Goal: Navigation & Orientation: Find specific page/section

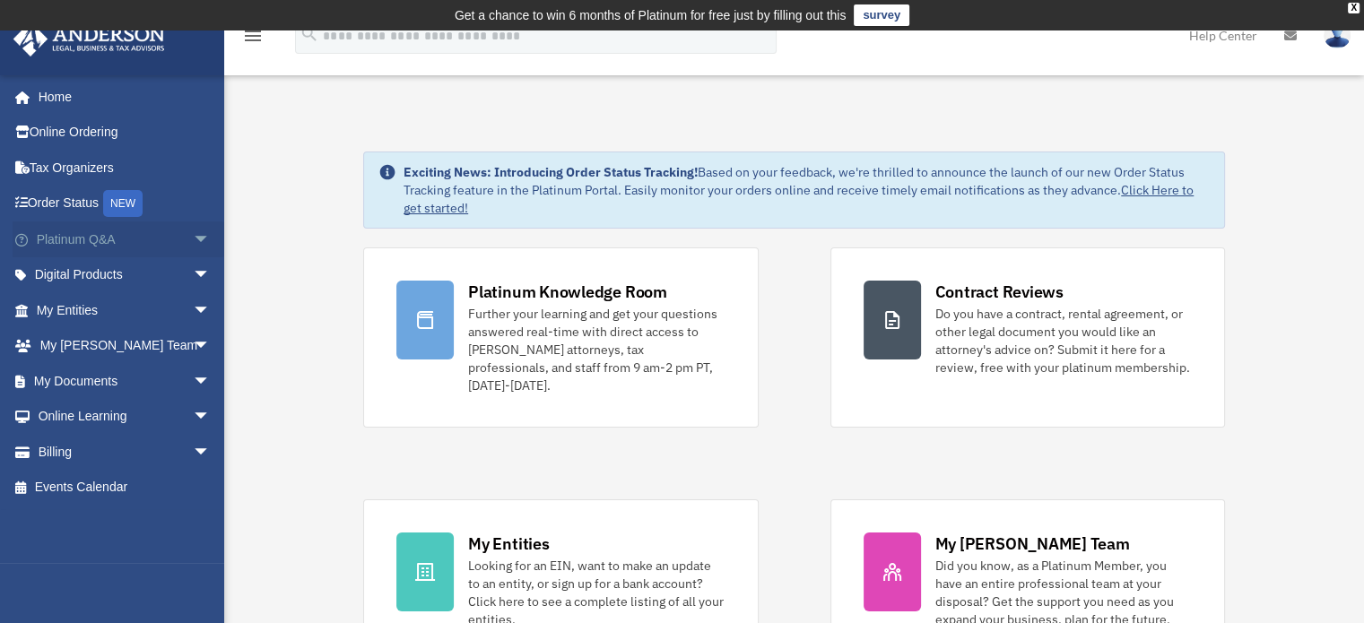
click at [193, 237] on span "arrow_drop_down" at bounding box center [211, 239] width 36 height 37
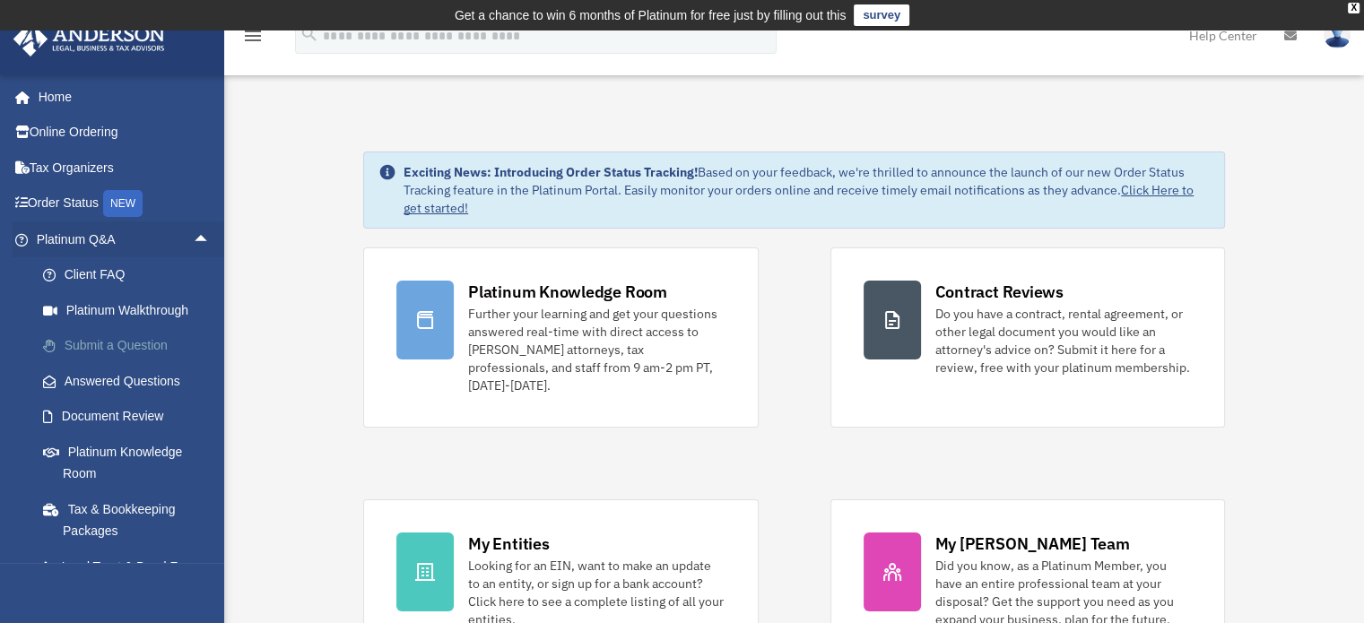
click at [103, 342] on link "Submit a Question" at bounding box center [131, 346] width 212 height 36
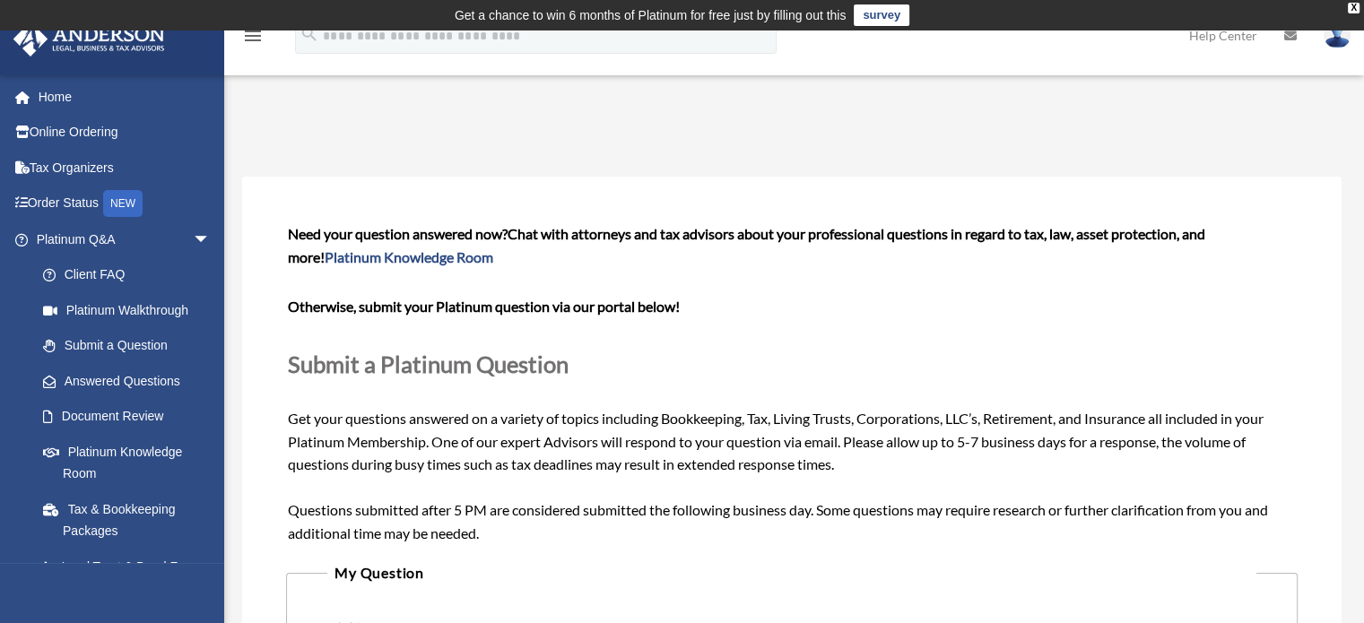
click at [135, 45] on img at bounding box center [89, 39] width 162 height 35
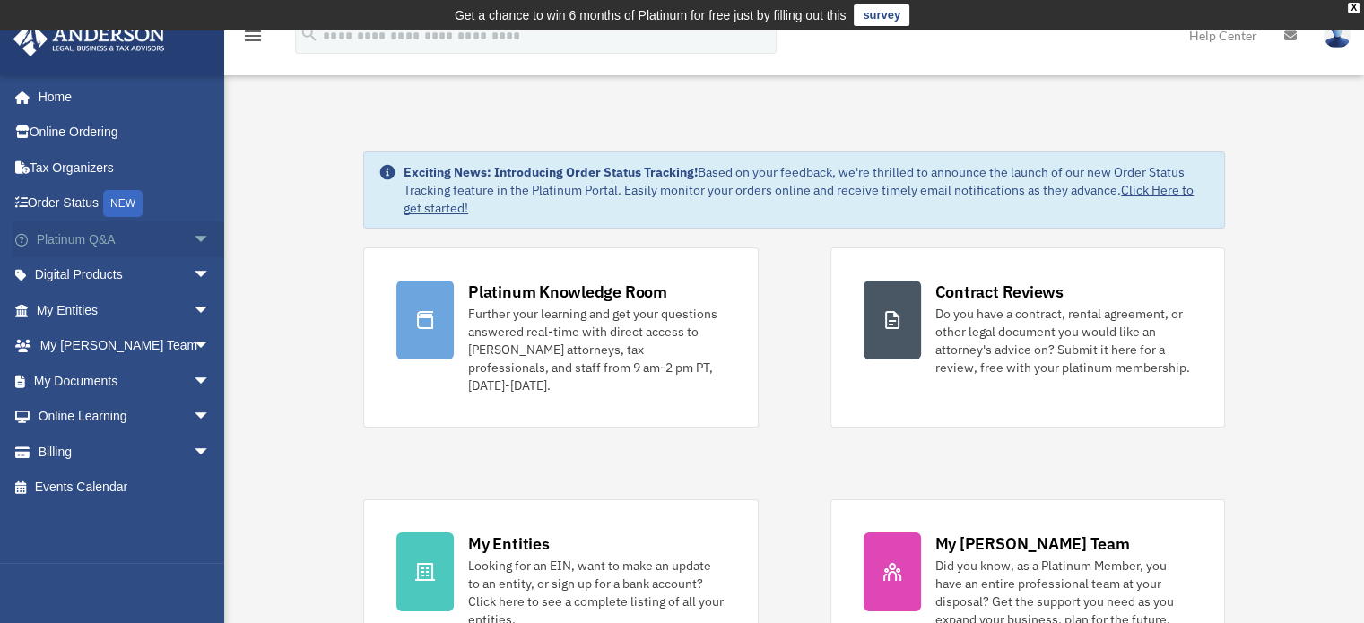
click at [193, 238] on span "arrow_drop_down" at bounding box center [211, 239] width 36 height 37
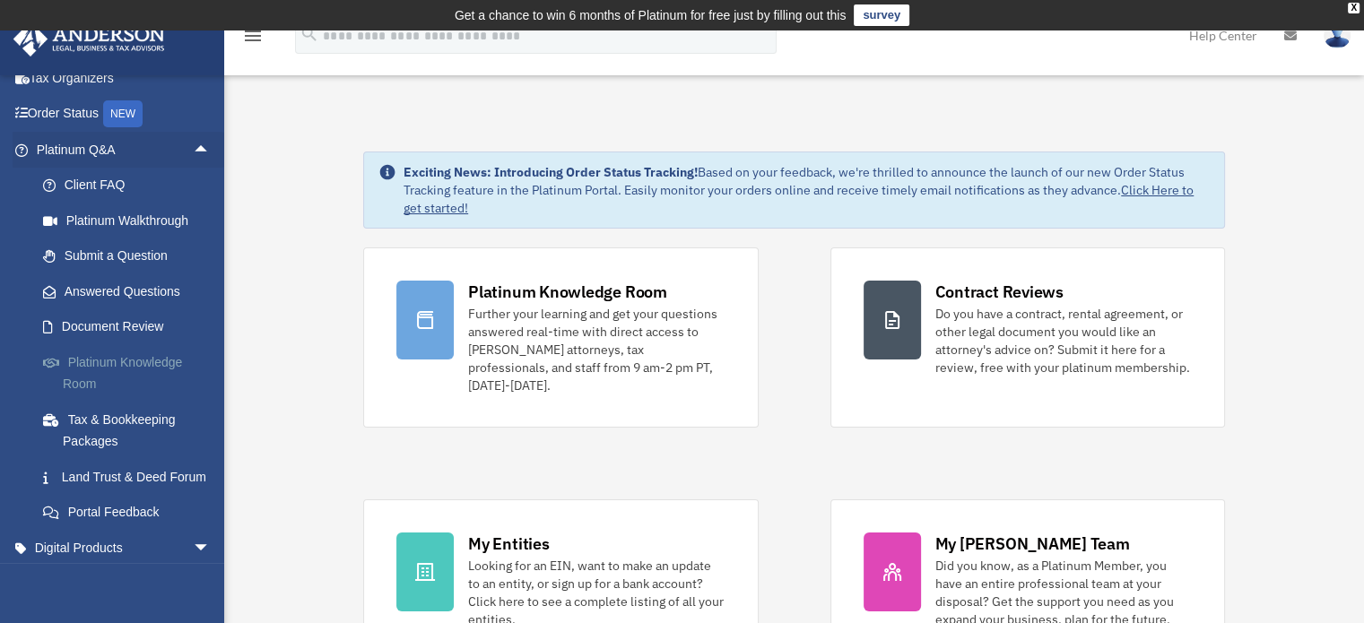
scroll to position [179, 0]
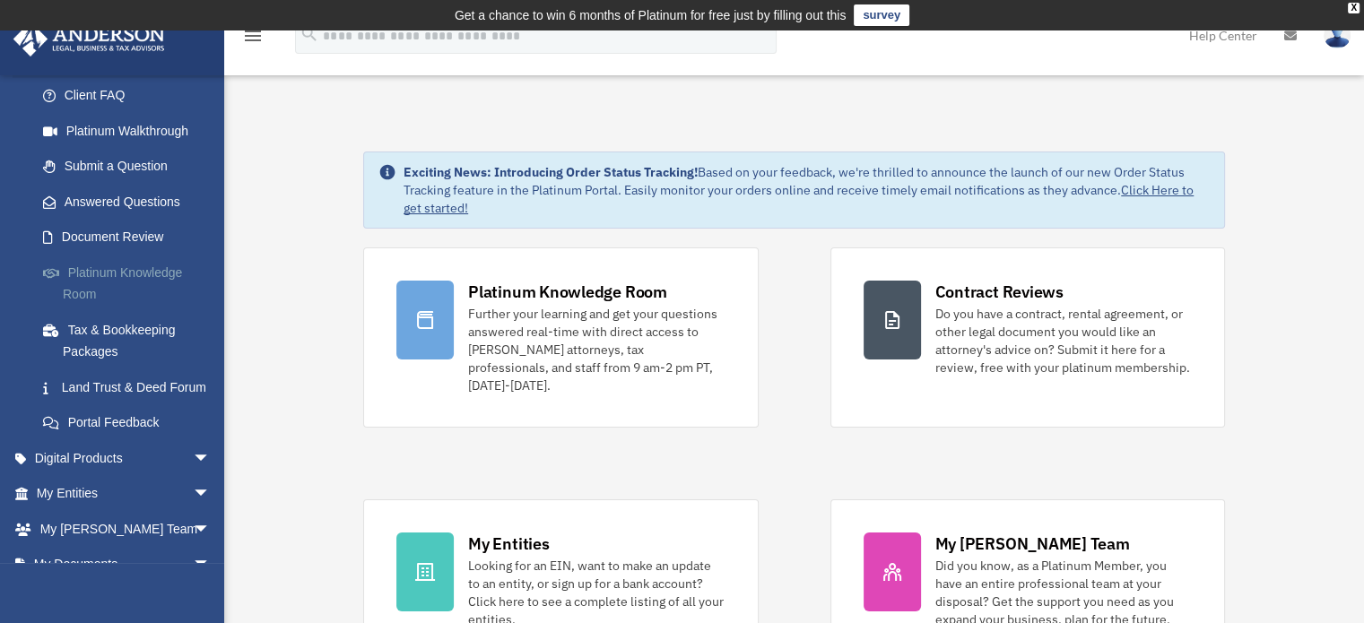
click at [108, 262] on link "Platinum Knowledge Room" at bounding box center [131, 283] width 212 height 57
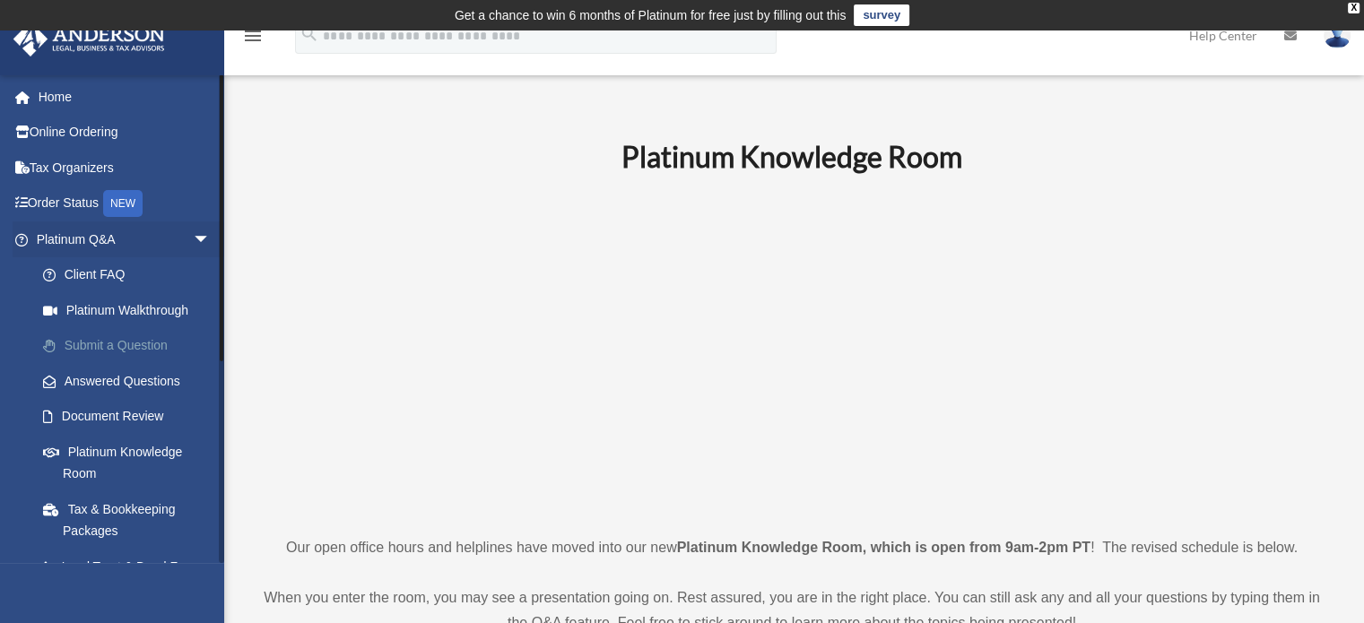
click at [139, 347] on link "Submit a Question" at bounding box center [131, 346] width 212 height 36
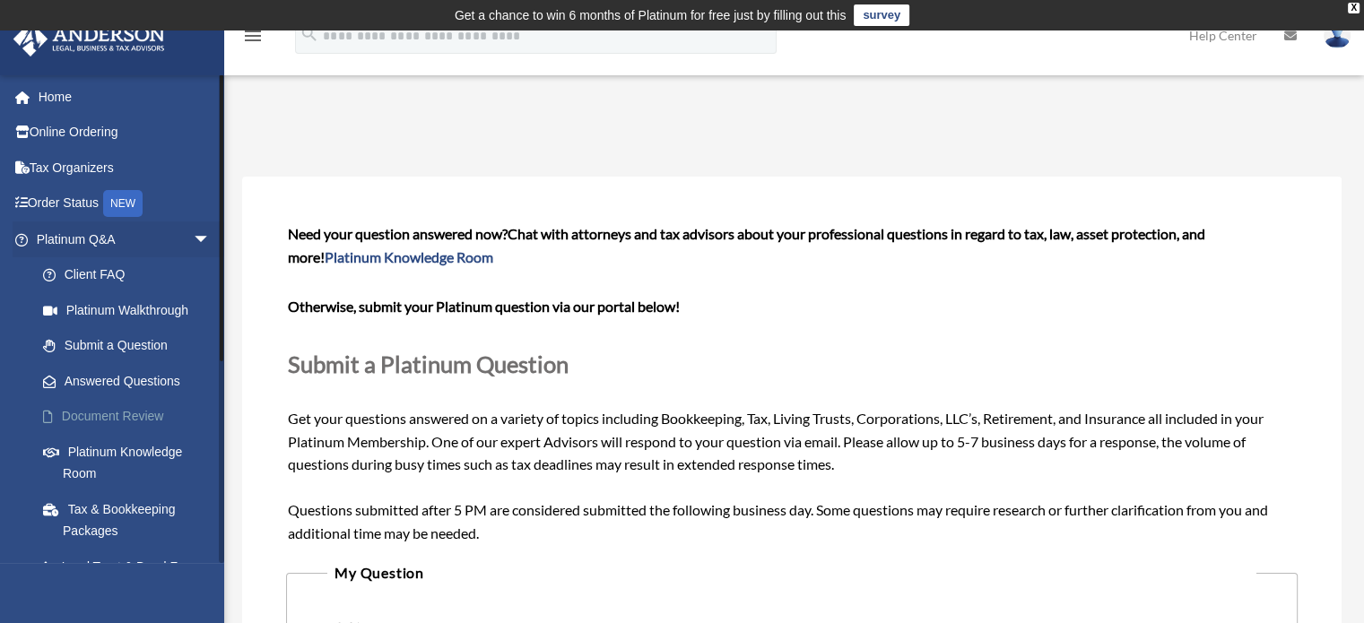
click at [154, 410] on link "Document Review" at bounding box center [131, 417] width 212 height 36
